Goal: Transaction & Acquisition: Purchase product/service

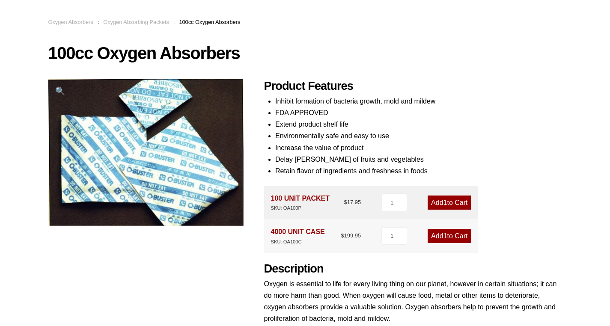
scroll to position [57, 0]
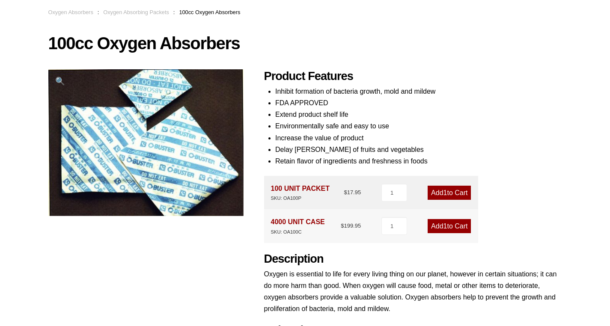
click at [448, 193] on link "Add 1 to Cart" at bounding box center [448, 193] width 43 height 14
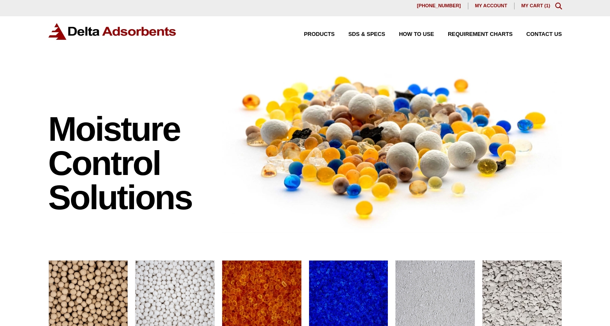
scroll to position [4, 0]
click at [543, 4] on link "My Cart ( 1 )" at bounding box center [535, 5] width 29 height 5
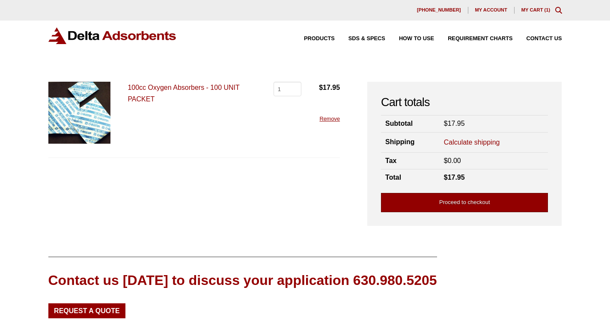
click at [429, 200] on link "Proceed to checkout" at bounding box center [464, 202] width 167 height 19
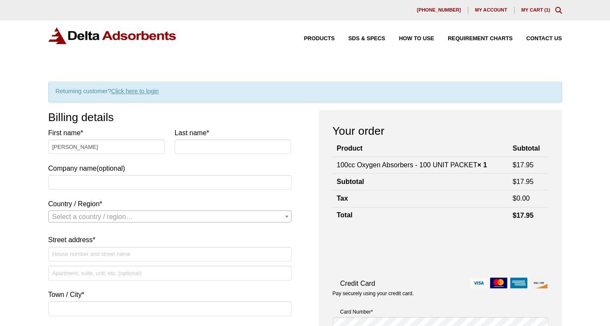
type input "[PERSON_NAME]"
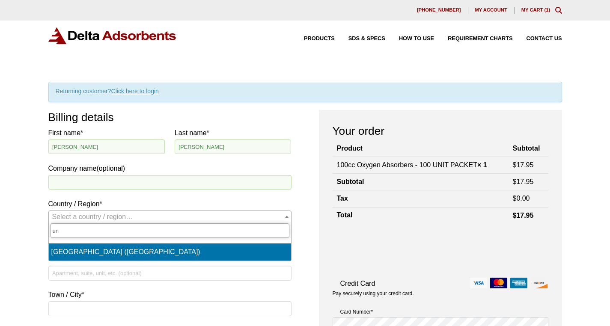
type input "un"
select select "US"
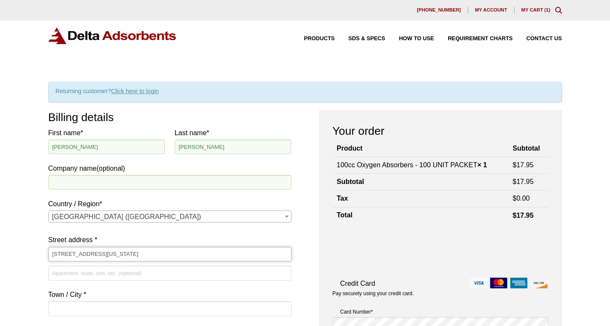
type input "6569 S Vermont Ave"
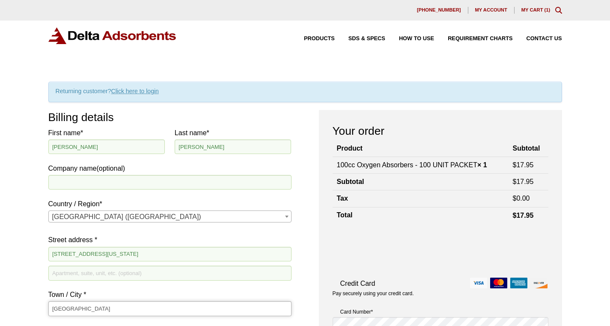
type input "Los Angeles"
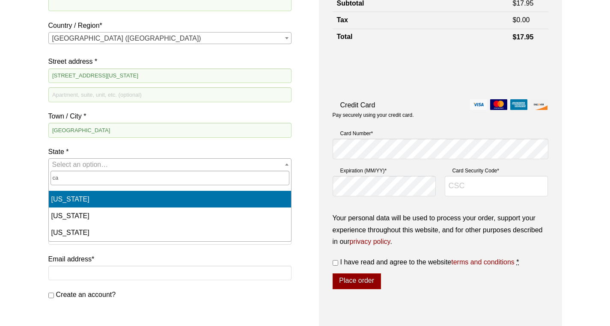
select select "CA"
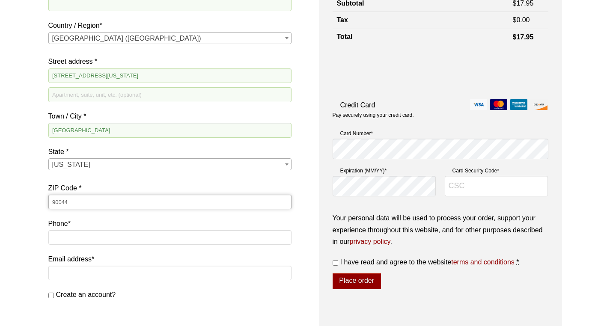
type input "90044"
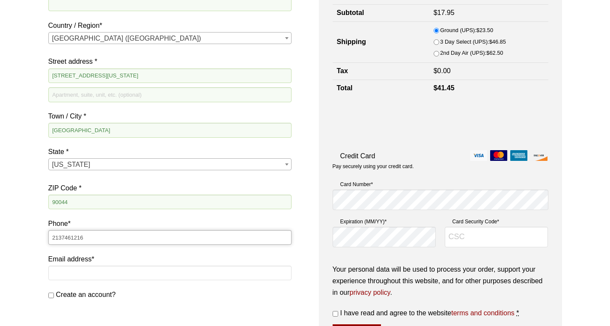
type input "2137461216"
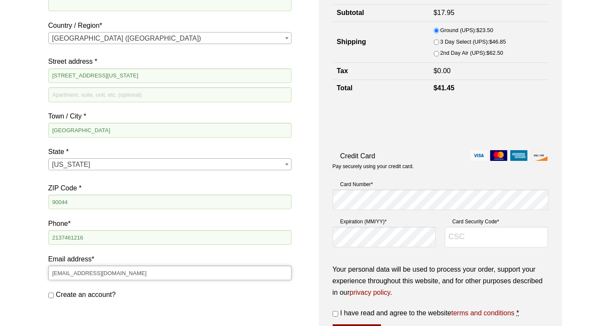
type input "admin@csuinc.org"
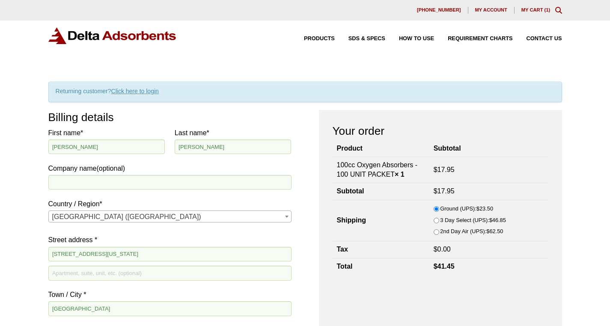
scroll to position [0, 0]
